Goal: Transaction & Acquisition: Purchase product/service

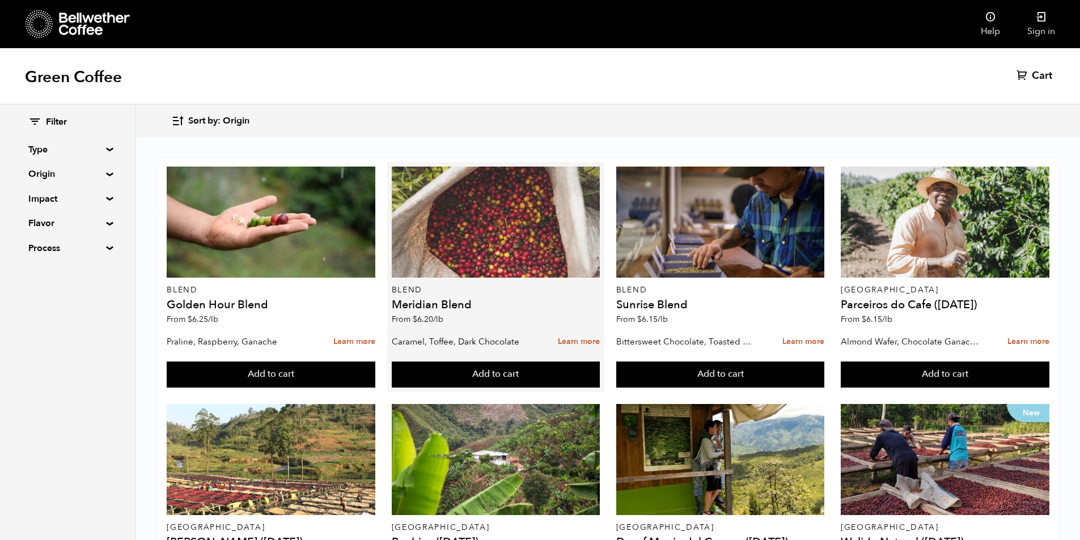
click at [448, 240] on div at bounding box center [496, 222] width 209 height 111
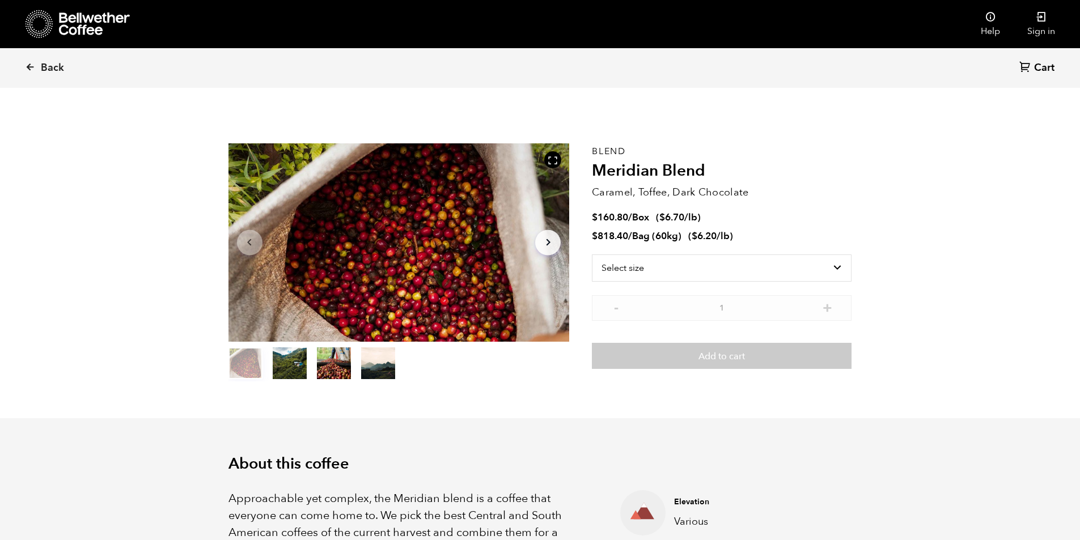
scroll to position [493, 604]
click at [673, 262] on select "Select size Bag (60kg) (132 lbs) Box (24 lbs)" at bounding box center [722, 268] width 260 height 27
select select "box"
click at [592, 255] on select "Select size Bag (60kg) (132 lbs) Box (24 lbs)" at bounding box center [722, 268] width 260 height 27
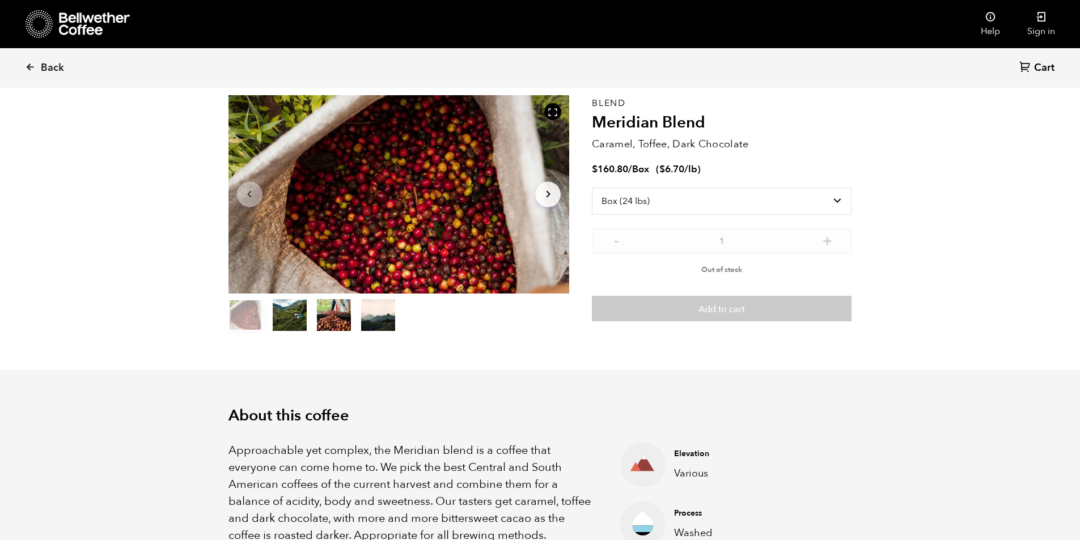
scroll to position [227, 0]
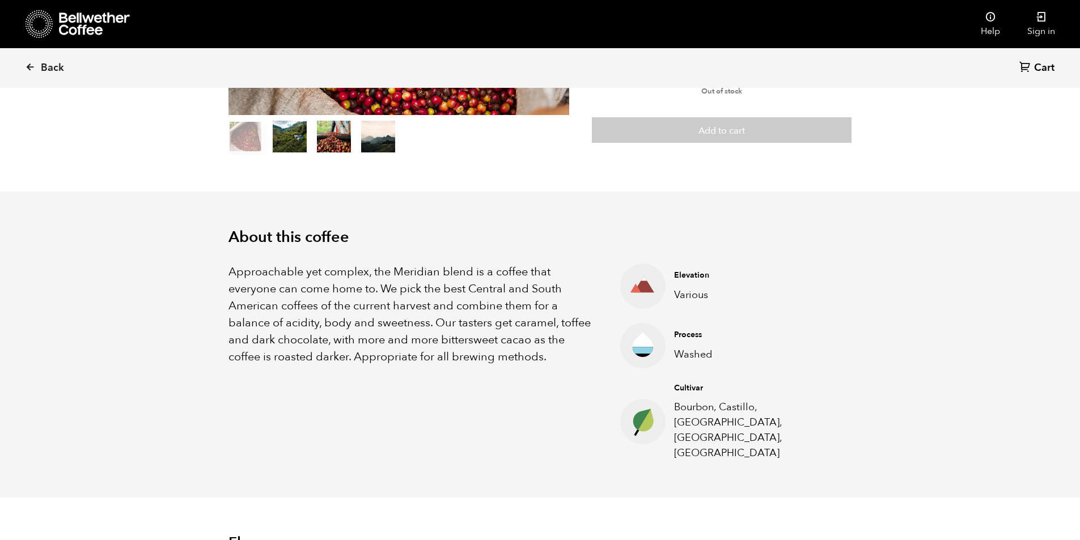
drag, startPoint x: 909, startPoint y: 192, endPoint x: 1066, endPoint y: 184, distance: 157.2
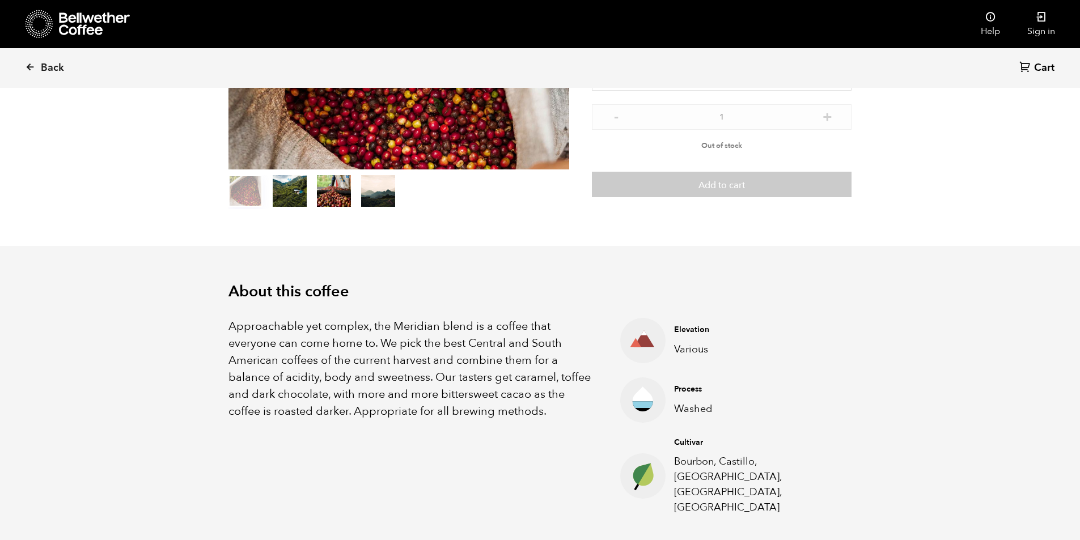
scroll to position [0, 0]
